Goal: Check status: Check status

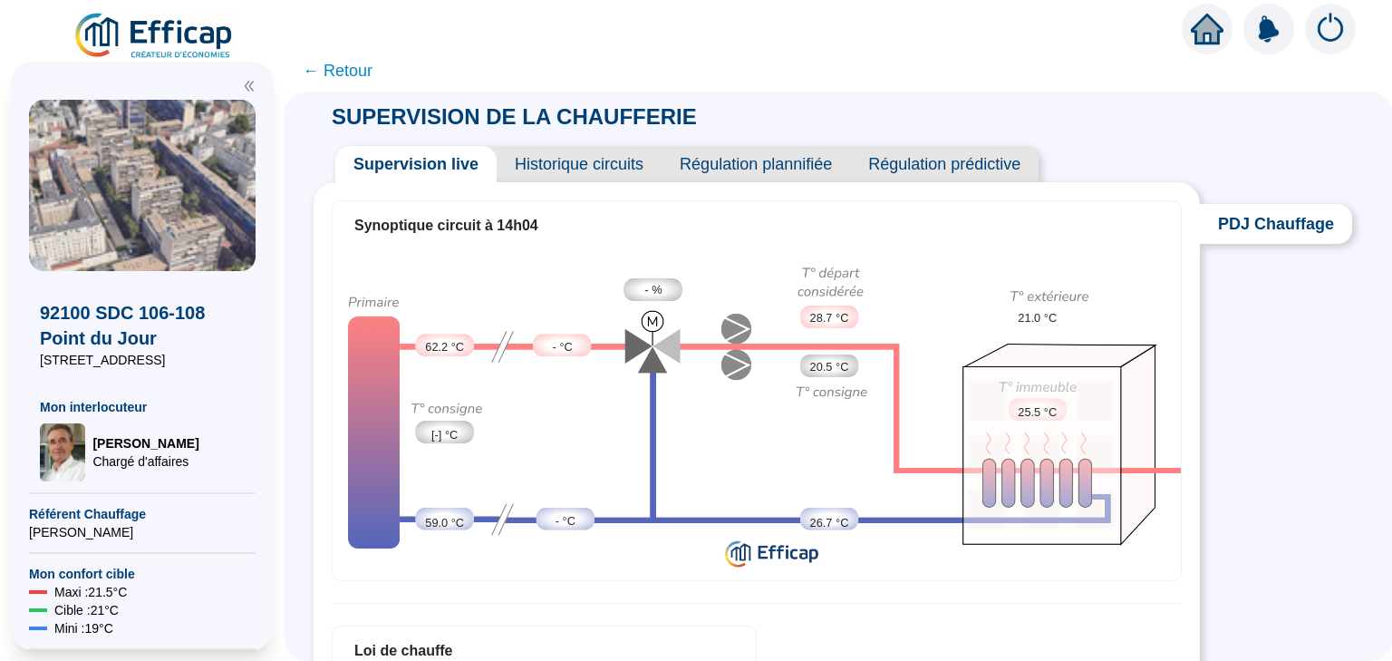
click at [154, 296] on div "92100 SDC 106-108 Point du Jour [STREET_ADDRESS] Mon interlocuteur [PERSON_NAME…" at bounding box center [142, 376] width 227 height 210
click at [254, 92] on div at bounding box center [142, 81] width 227 height 38
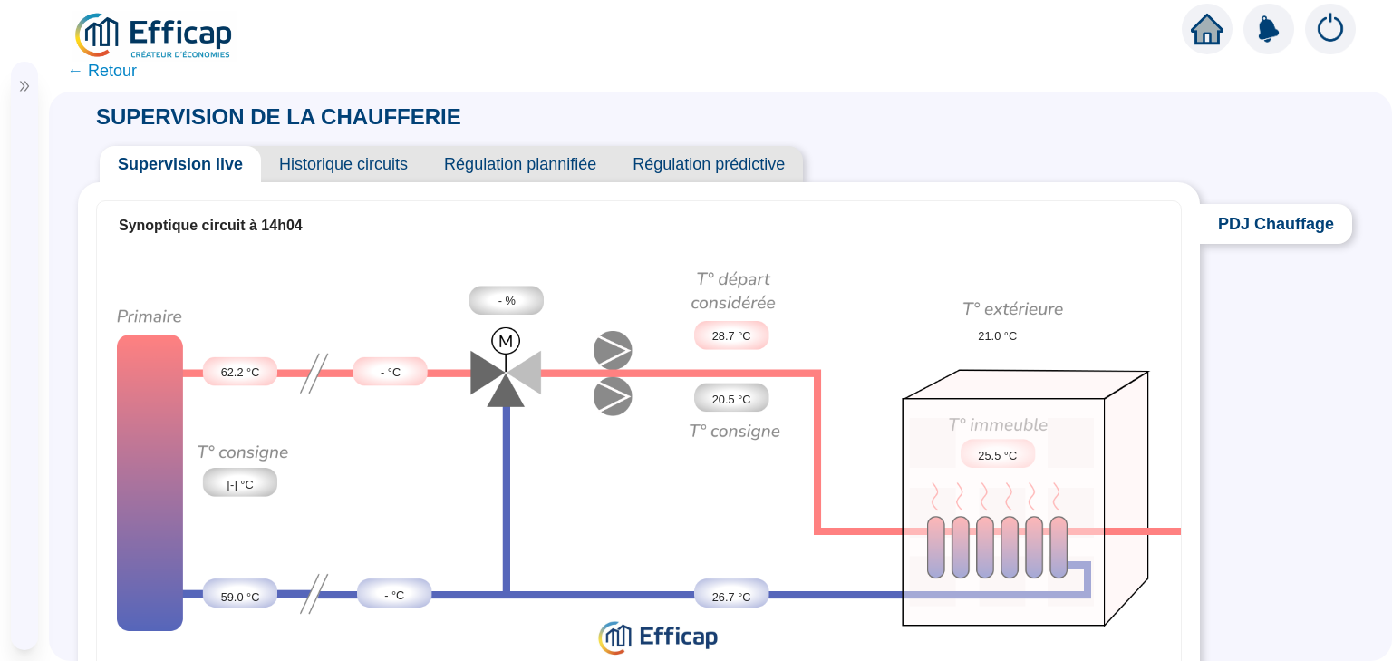
click at [76, 74] on span "← Retour" at bounding box center [102, 70] width 70 height 25
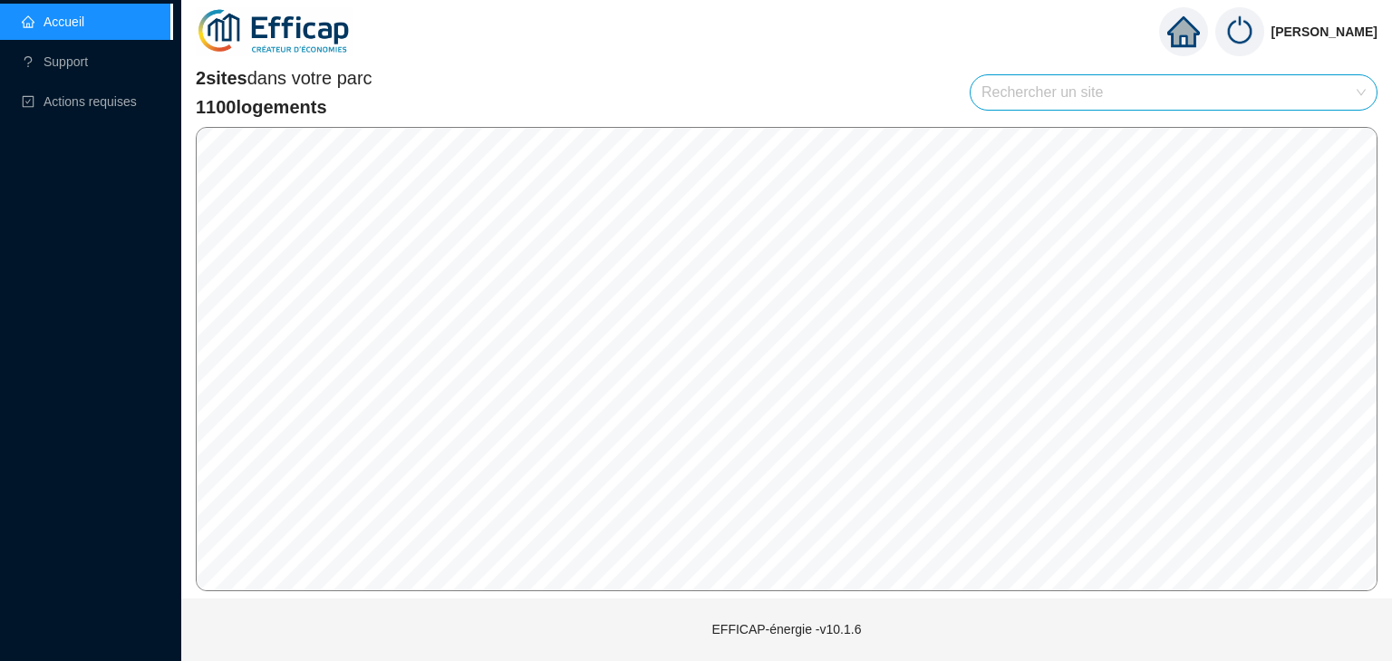
click at [247, 88] on span "2 sites" at bounding box center [222, 78] width 52 height 20
click at [1195, 33] on icon "home" at bounding box center [1183, 31] width 33 height 25
click at [1192, 35] on icon "home" at bounding box center [1183, 31] width 33 height 25
click at [59, 99] on span "Actions requises" at bounding box center [90, 101] width 93 height 15
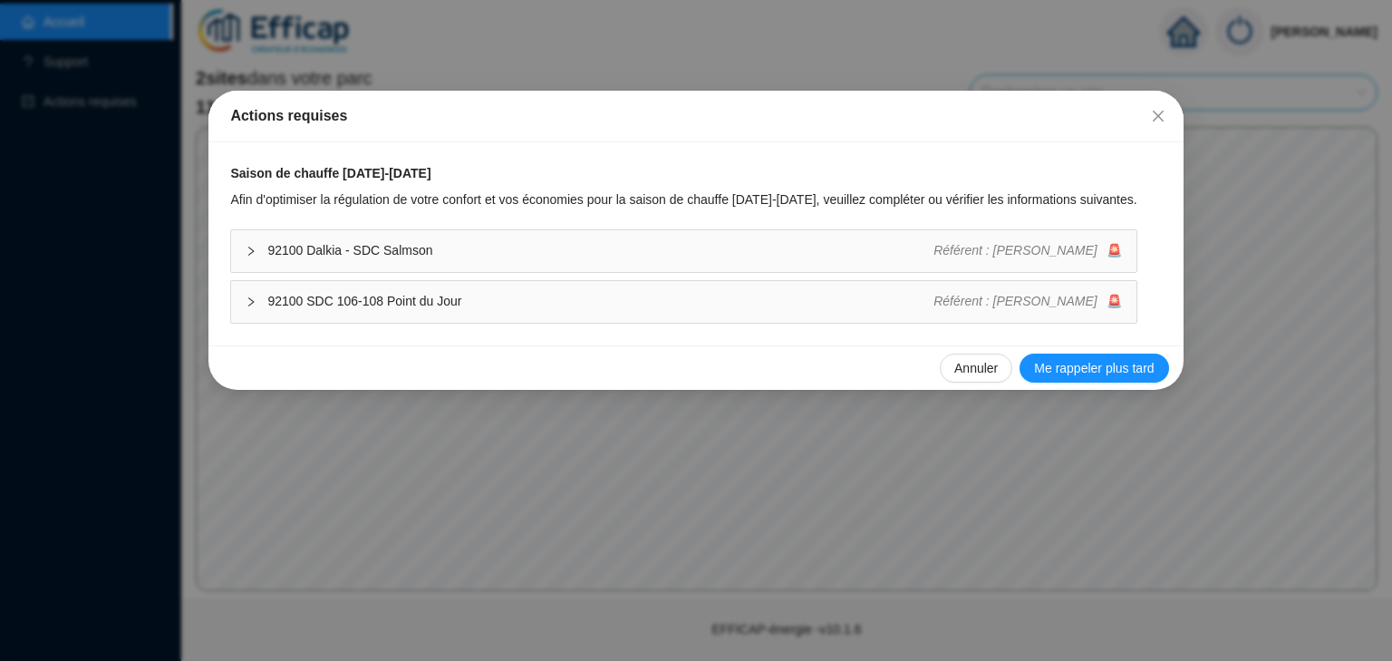
click at [503, 253] on span "92100 Dalkia - SDC Salmson" at bounding box center [600, 250] width 666 height 19
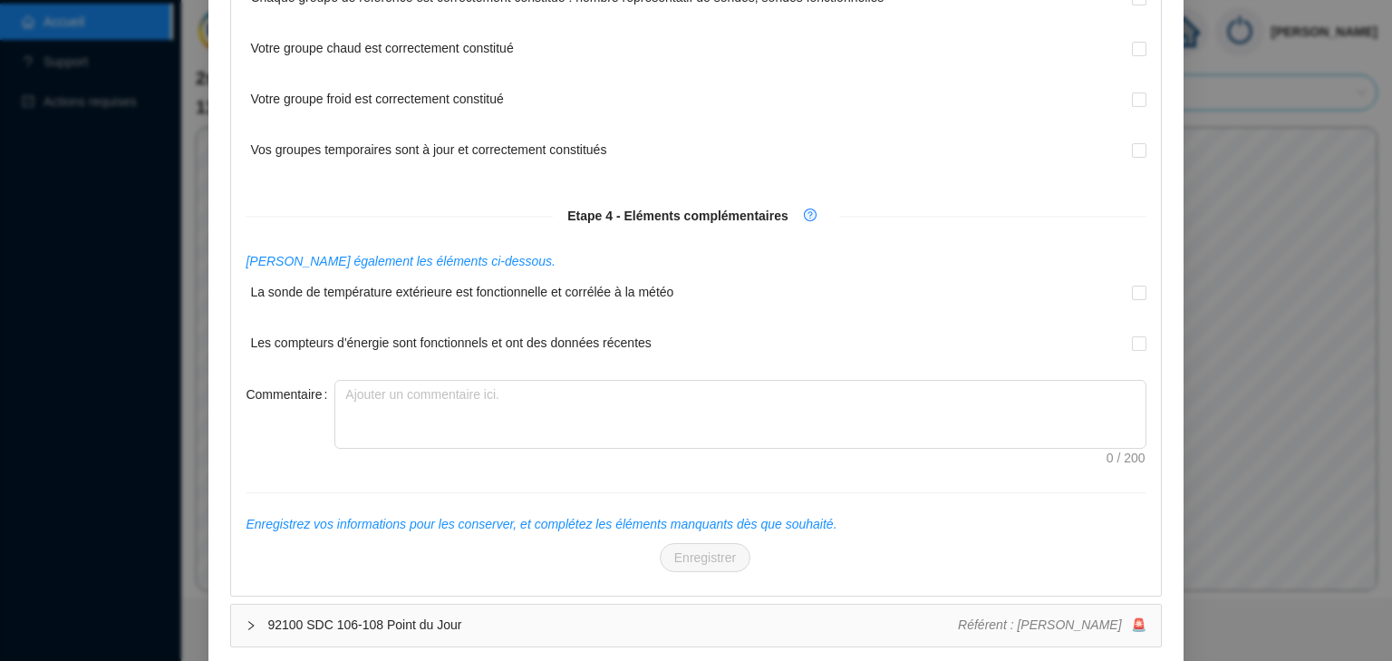
scroll to position [866, 0]
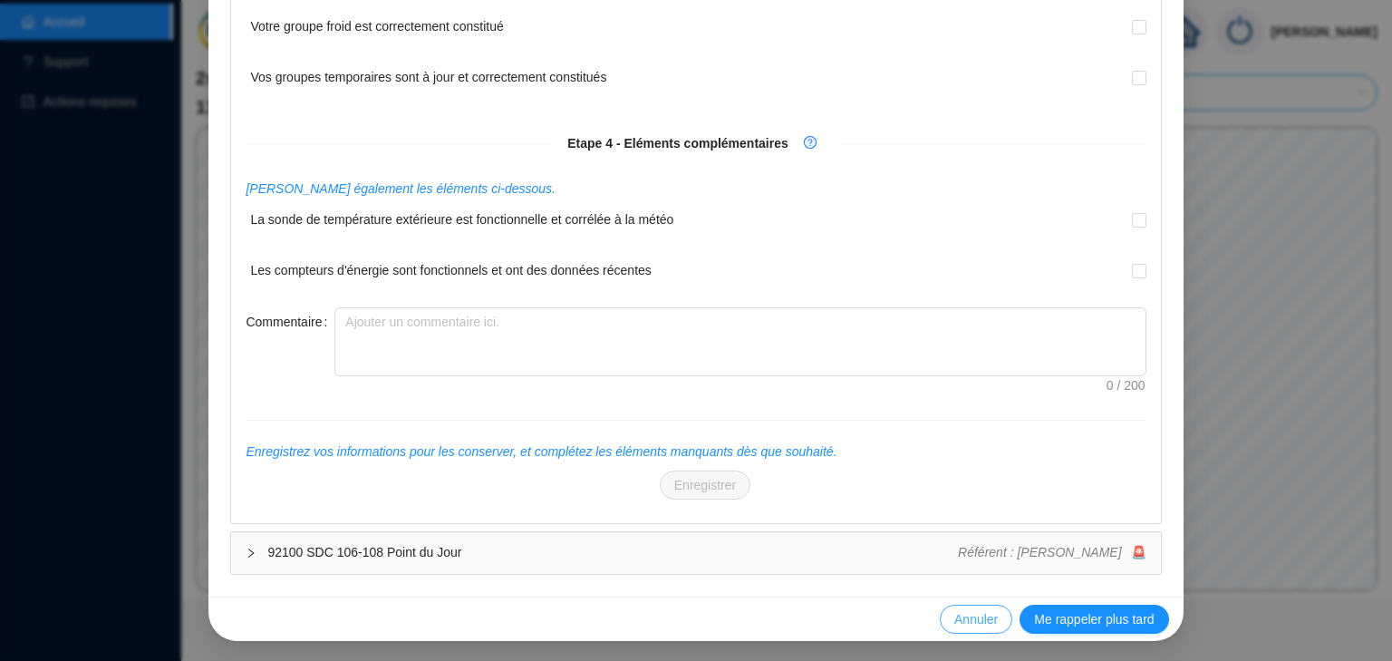
click at [955, 616] on span "Annuler" at bounding box center [977, 619] width 44 height 19
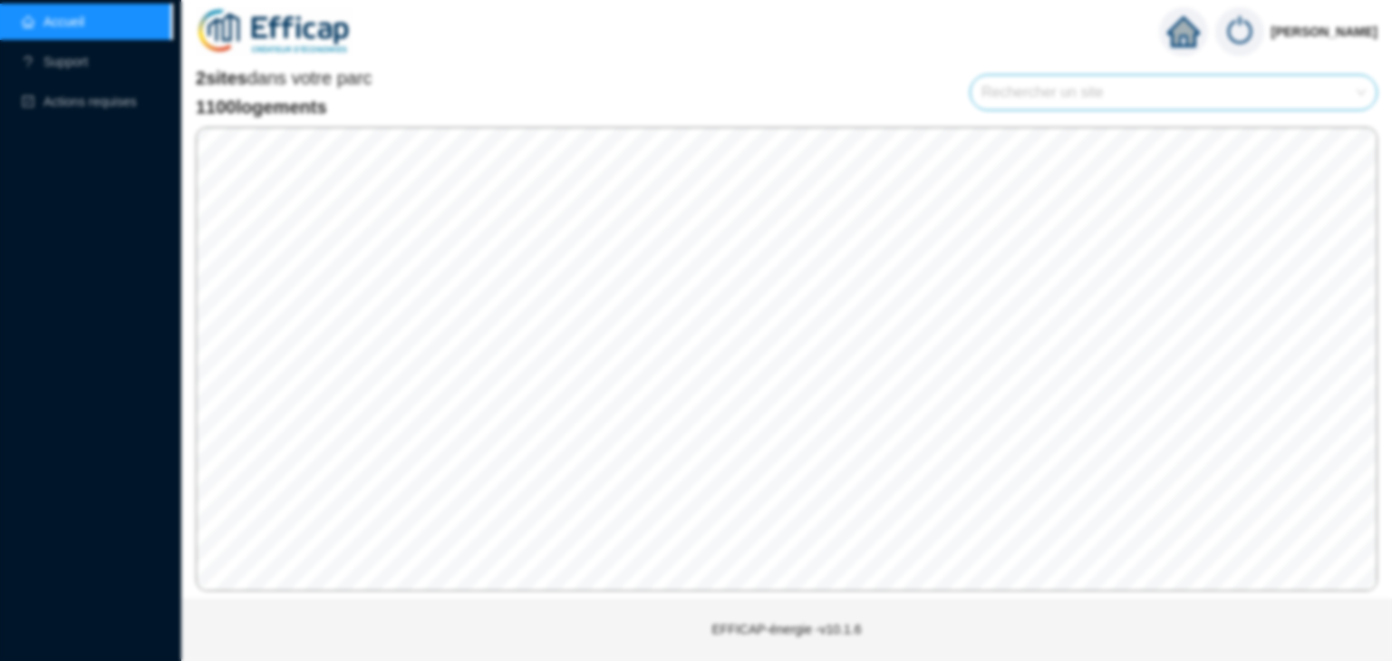
scroll to position [775, 0]
click at [1352, 100] on span at bounding box center [1174, 92] width 384 height 34
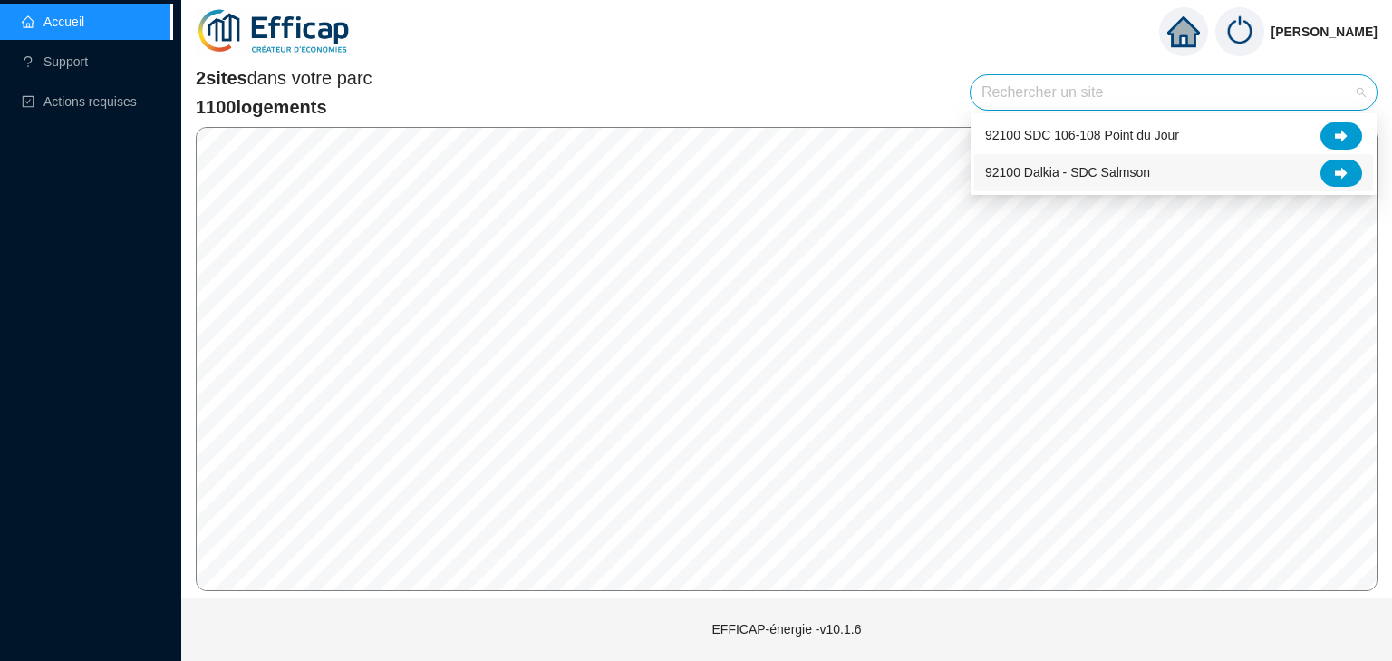
click at [1175, 175] on div "92100 Dalkia - SDC Salmson" at bounding box center [1173, 173] width 377 height 27
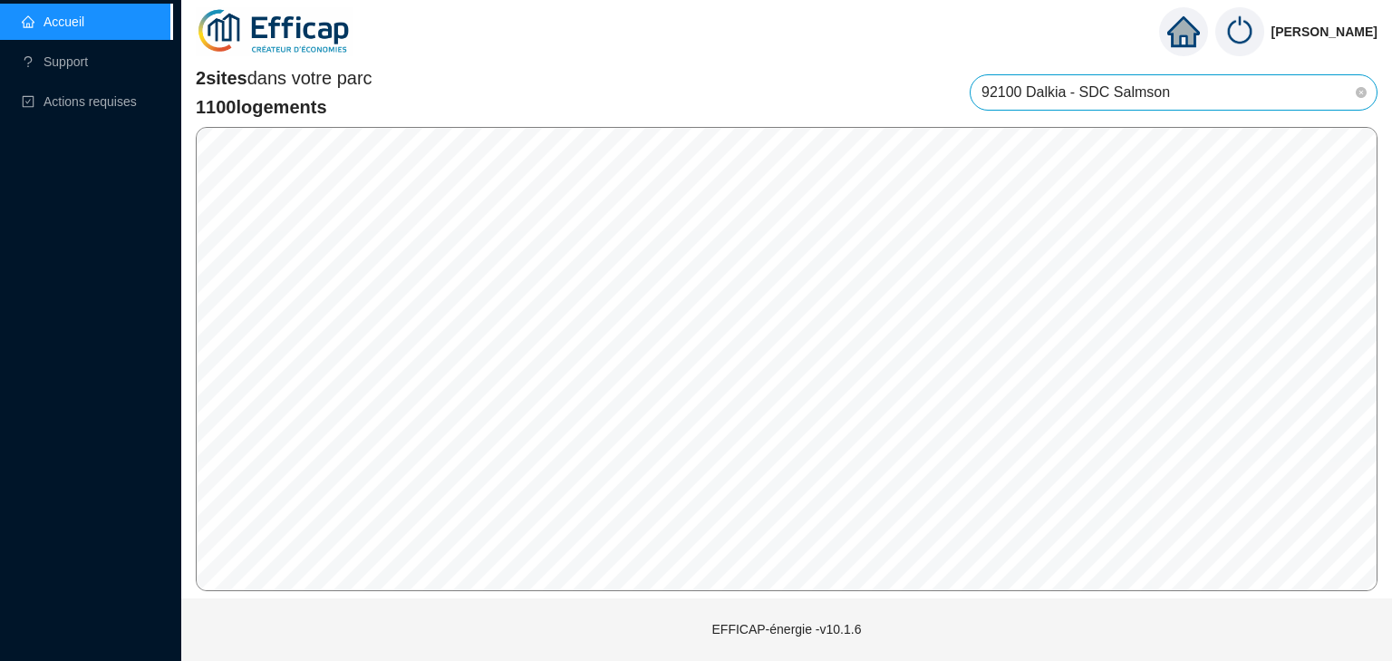
click at [286, 72] on span "2 sites dans votre parc" at bounding box center [284, 77] width 177 height 25
click at [84, 29] on link "Accueil" at bounding box center [53, 22] width 63 height 15
click at [113, 102] on span "Actions requises" at bounding box center [90, 101] width 93 height 15
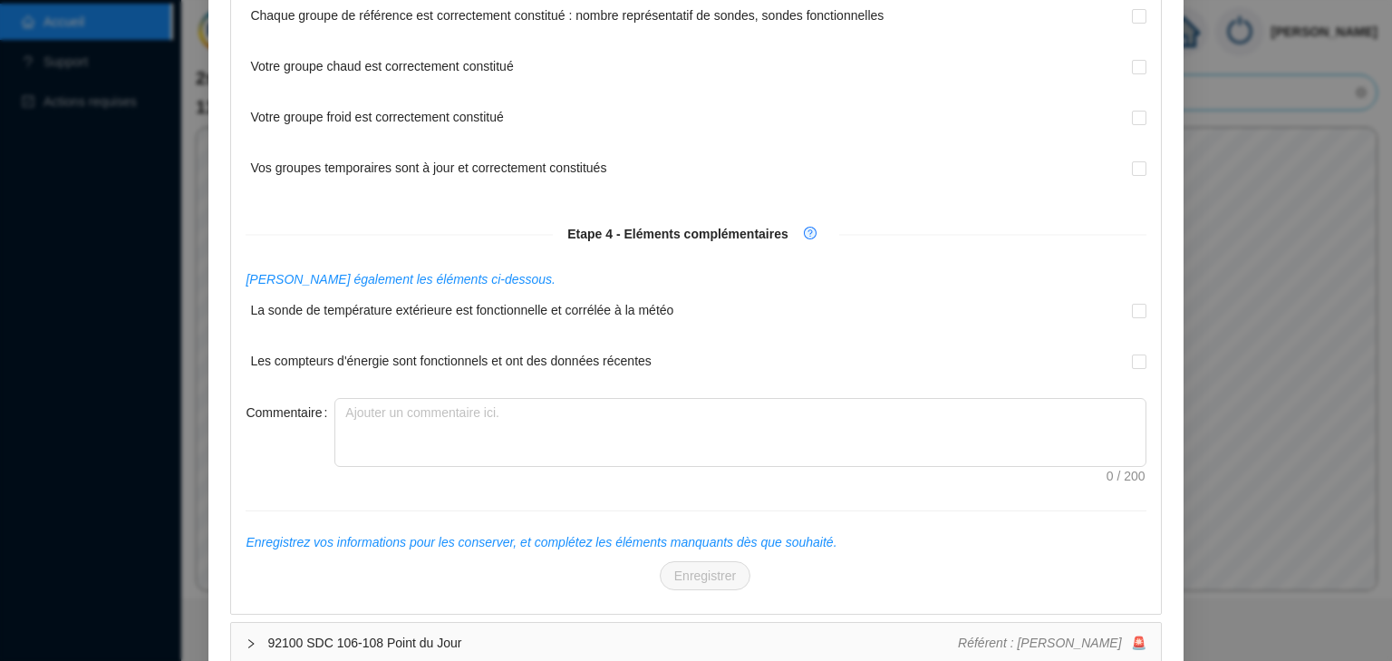
drag, startPoint x: 1206, startPoint y: 38, endPoint x: 1229, endPoint y: 39, distance: 23.6
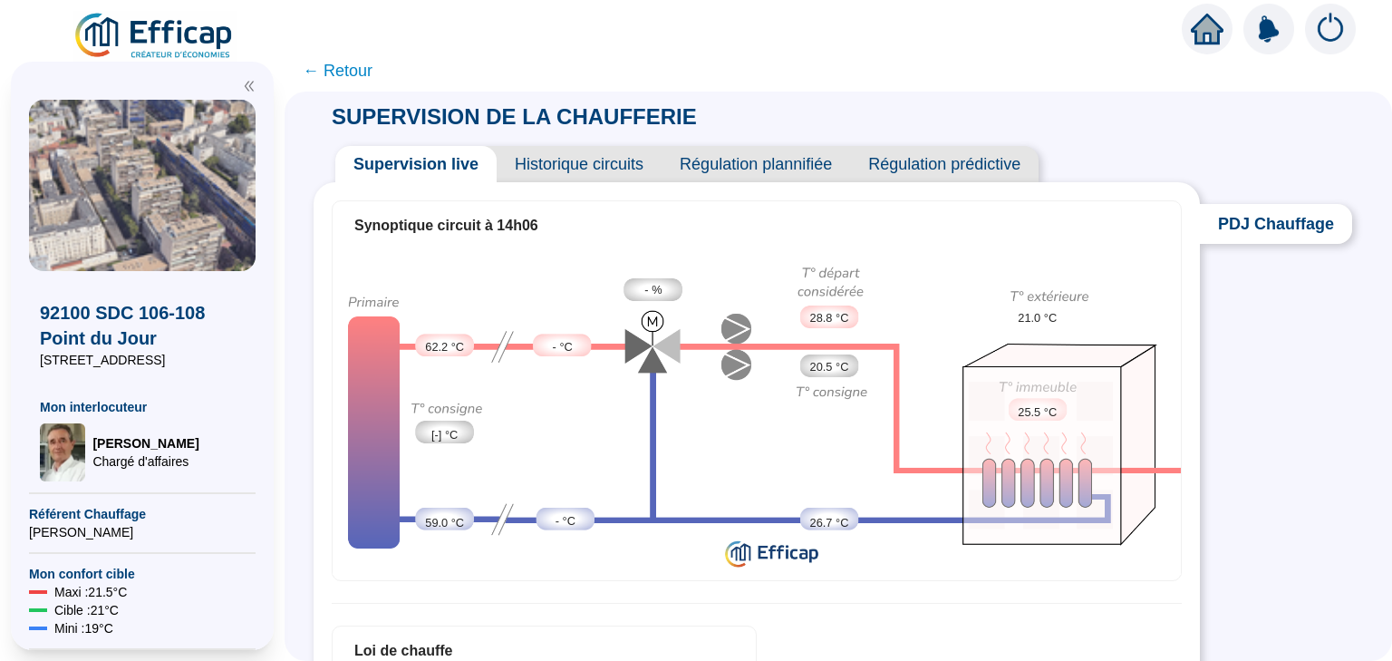
click at [245, 86] on icon "double-left" at bounding box center [249, 87] width 9 height 10
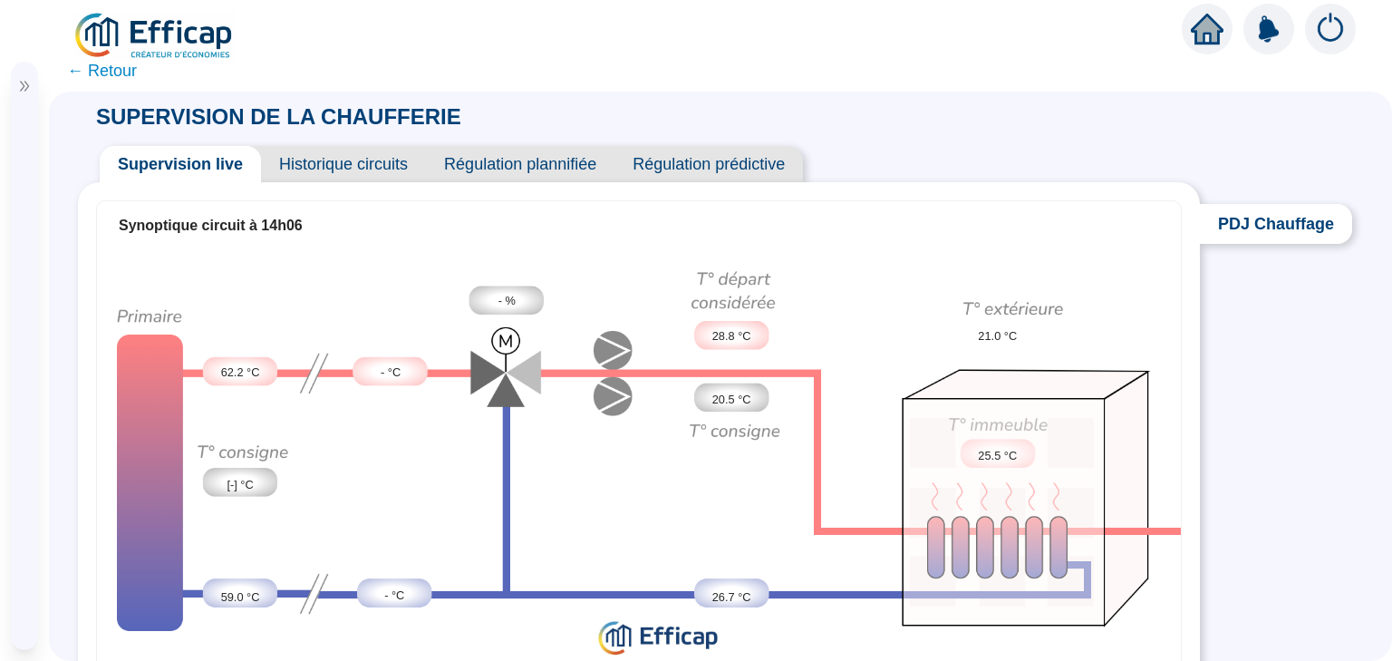
click at [21, 87] on icon "double-right" at bounding box center [24, 86] width 13 height 13
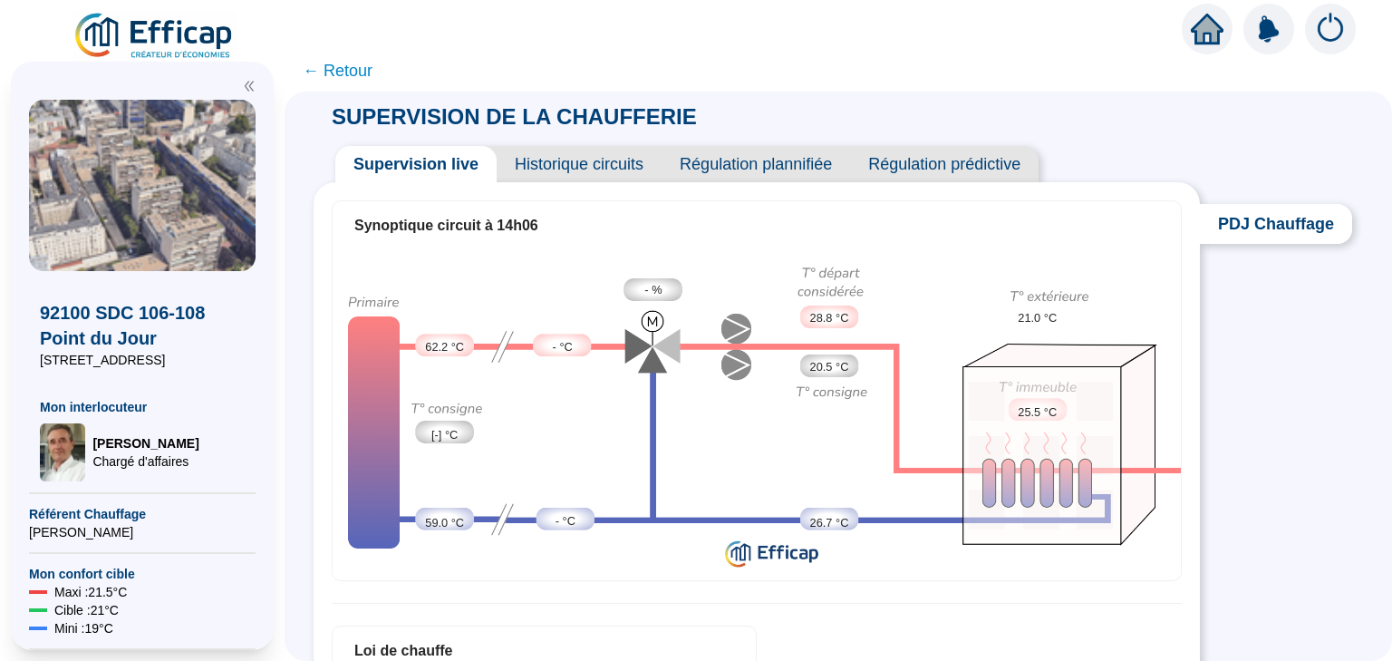
click at [124, 345] on span "92100 SDC 106-108 Point du Jour" at bounding box center [142, 325] width 205 height 51
click at [1213, 44] on icon "home" at bounding box center [1207, 29] width 33 height 31
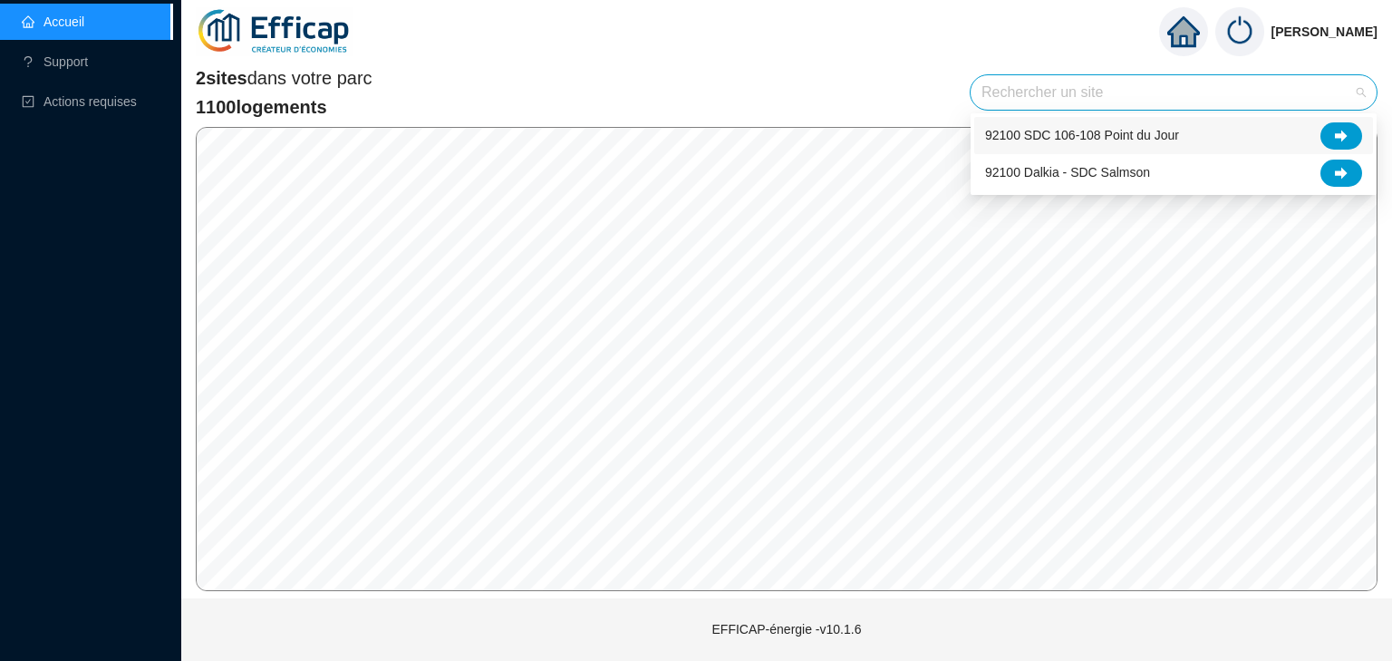
click at [1160, 79] on input "search" at bounding box center [1166, 92] width 368 height 34
click at [1339, 169] on icon at bounding box center [1341, 173] width 13 height 13
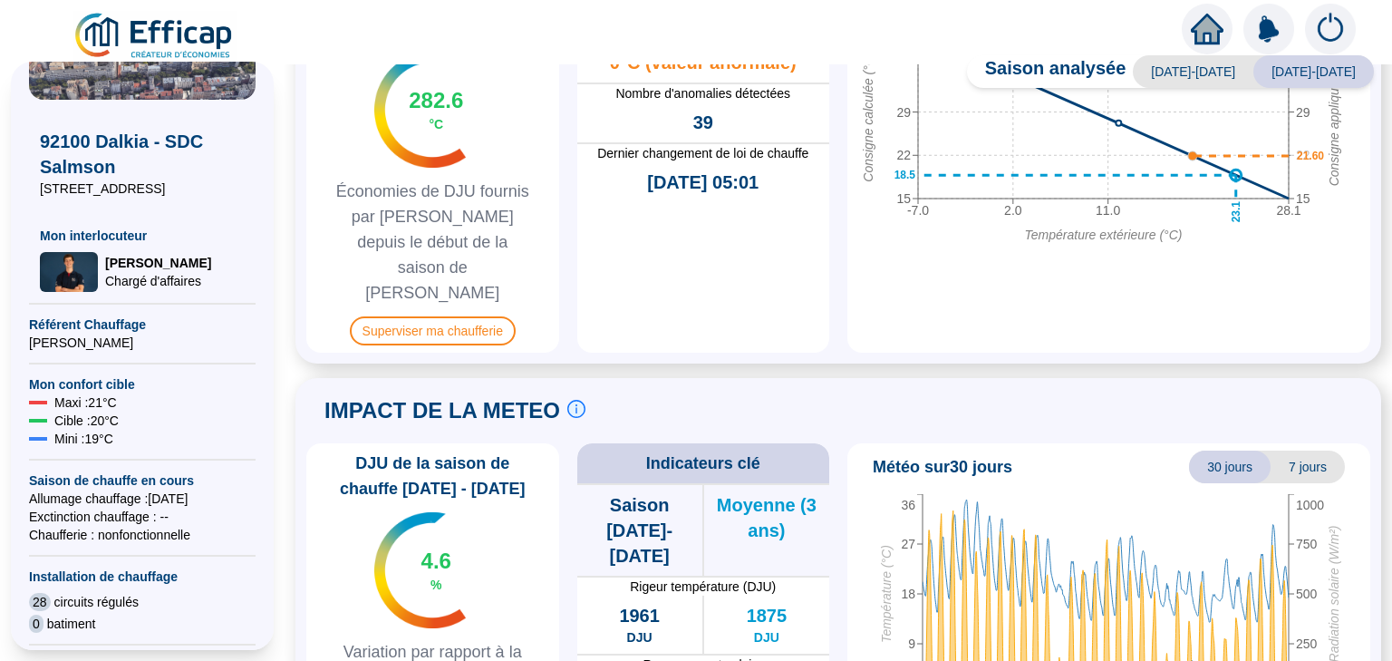
scroll to position [145, 0]
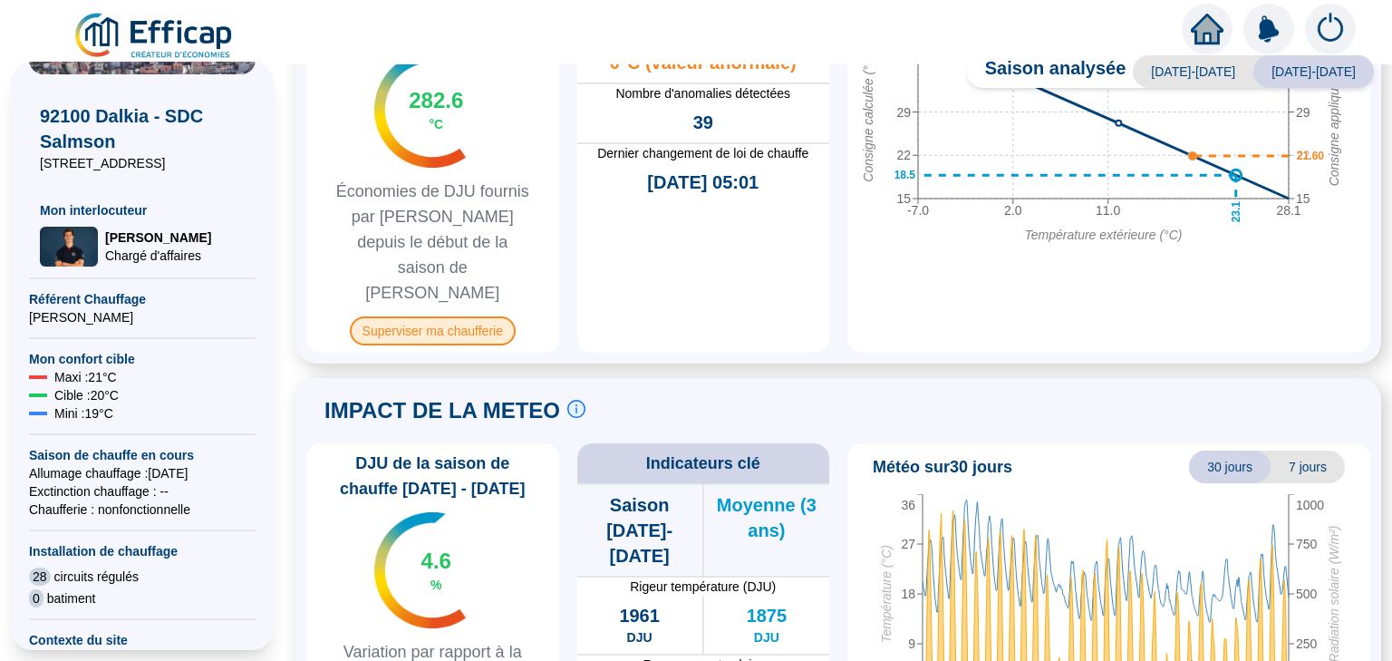
click at [427, 316] on span "Superviser ma chaufferie" at bounding box center [433, 330] width 166 height 29
